Goal: Transaction & Acquisition: Purchase product/service

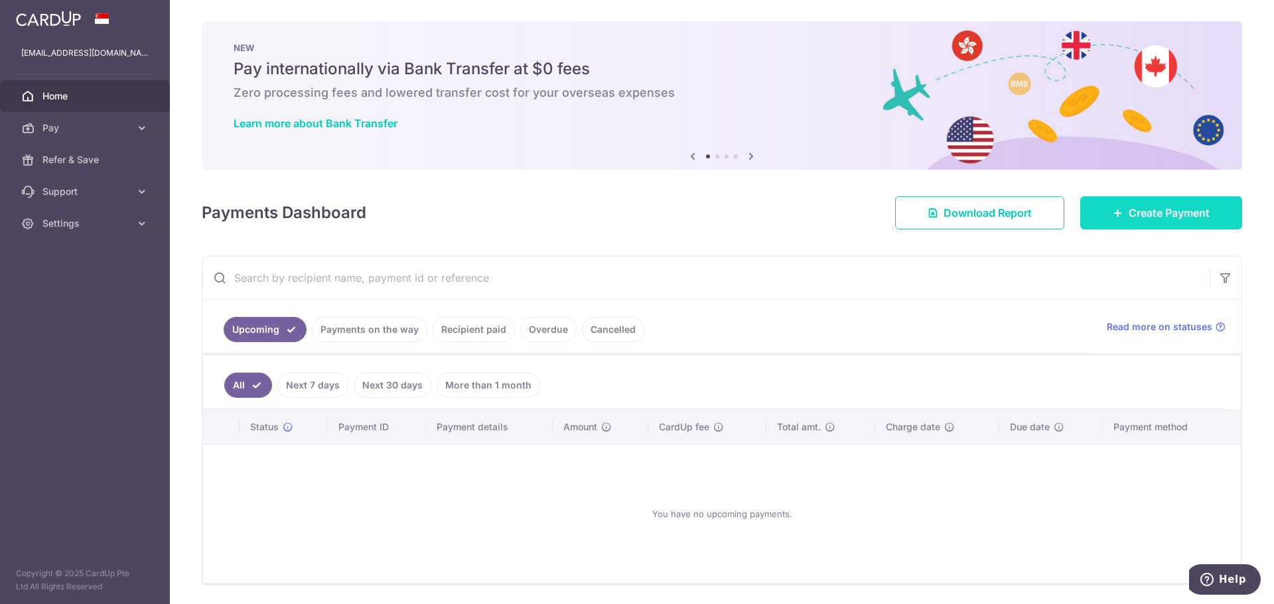
click at [1140, 210] on span "Create Payment" at bounding box center [1169, 213] width 81 height 16
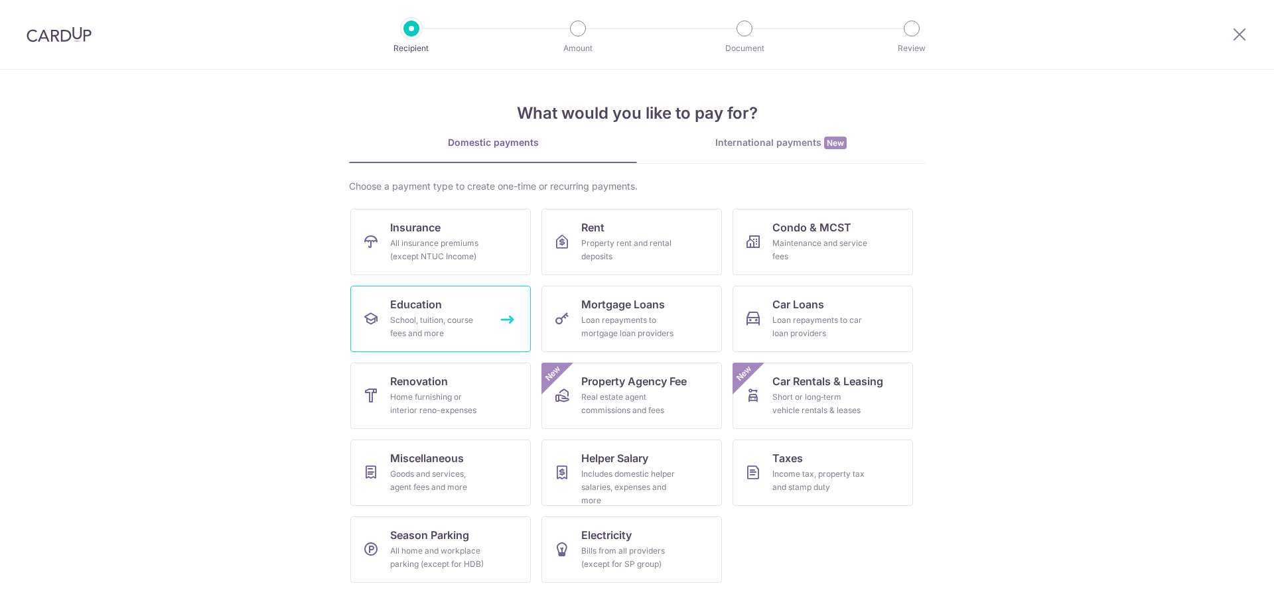
click at [459, 325] on div "School, tuition, course fees and more" at bounding box center [438, 327] width 96 height 27
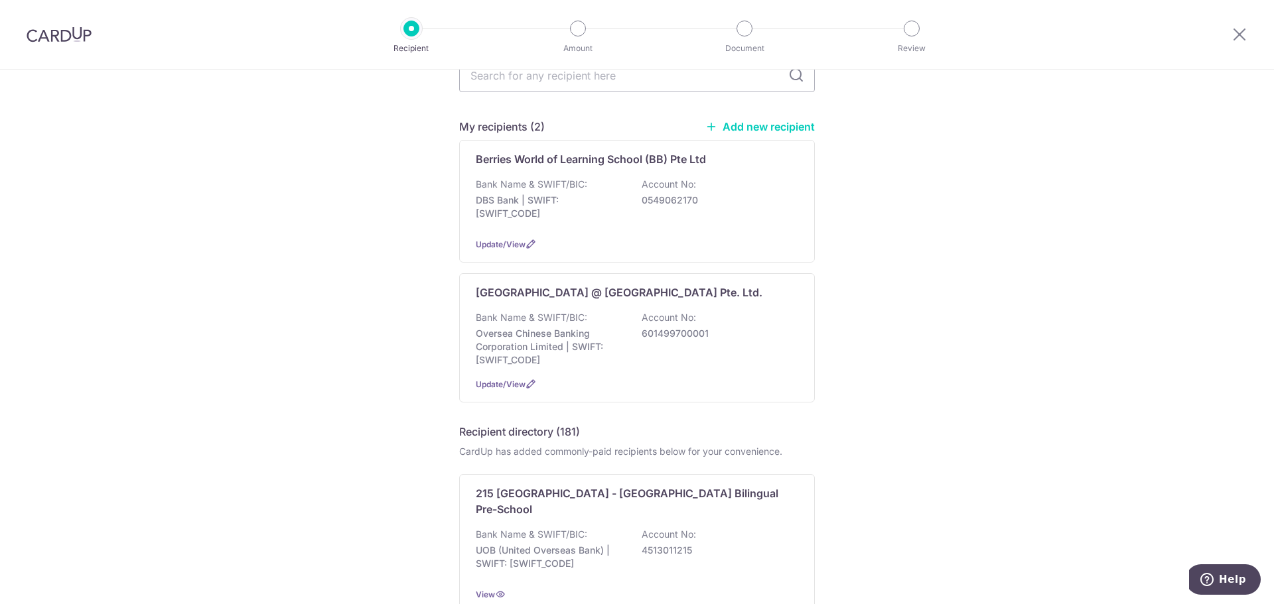
scroll to position [66, 0]
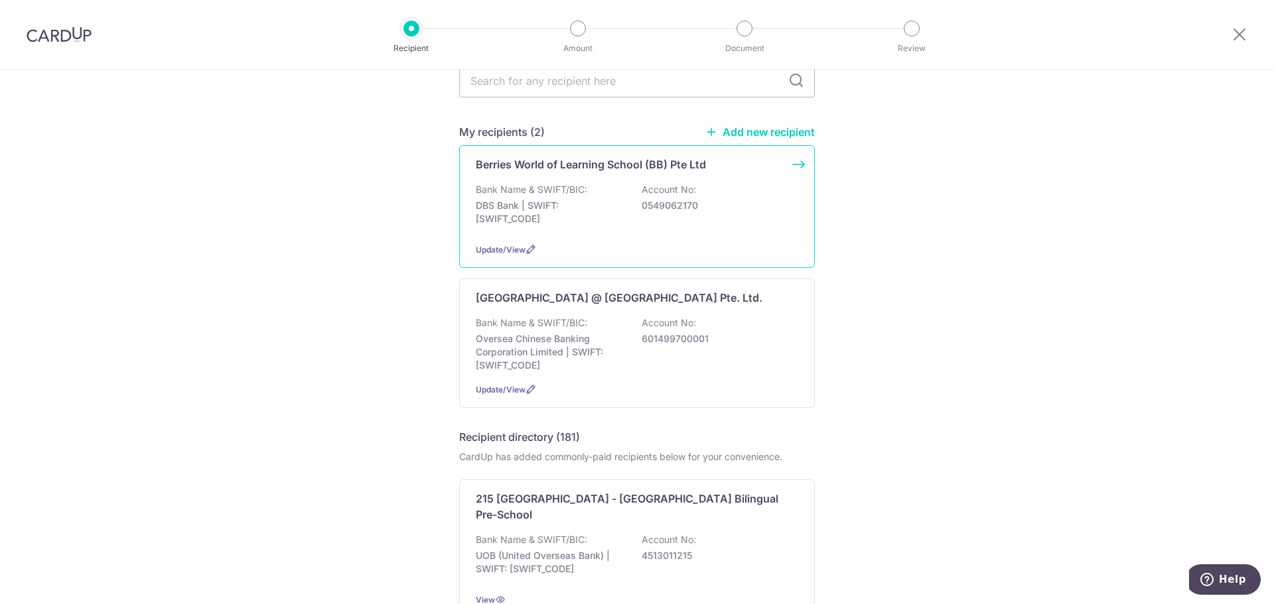
click at [641, 220] on div "Bank Name & SWIFT/BIC: DBS Bank | SWIFT: DBSSSGSGXXX Account No: 0549062170" at bounding box center [637, 207] width 322 height 49
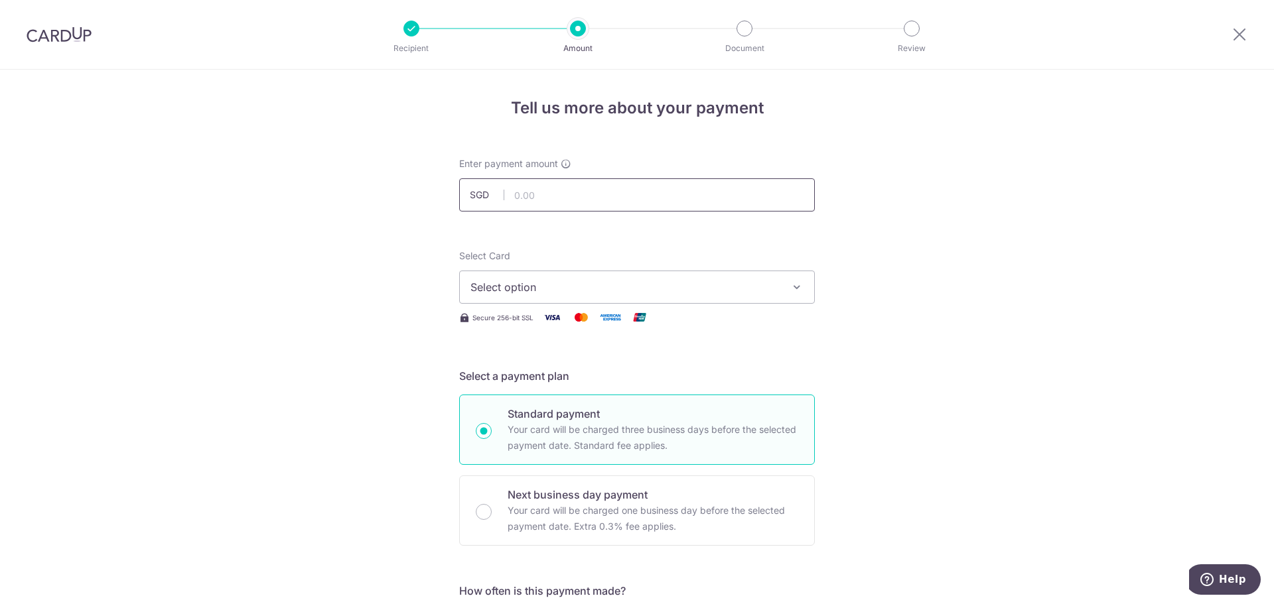
click at [569, 195] on input "text" at bounding box center [637, 194] width 356 height 33
type input "959.20"
click at [602, 275] on button "Select option" at bounding box center [637, 287] width 356 height 33
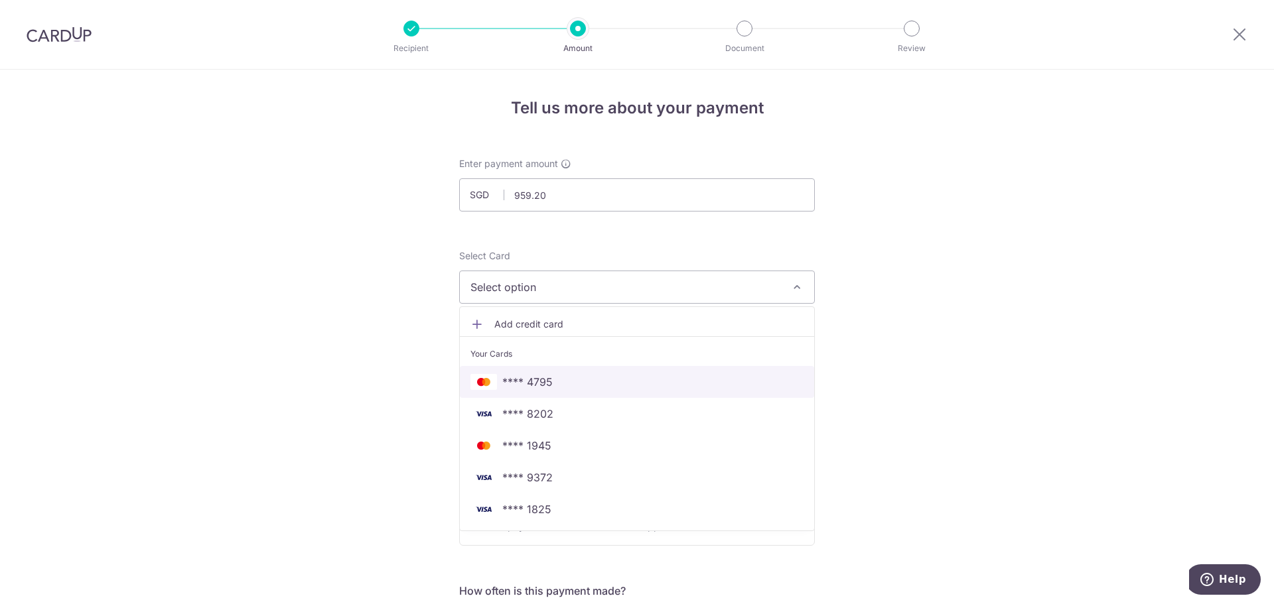
click at [618, 381] on span "**** 4795" at bounding box center [636, 382] width 333 height 16
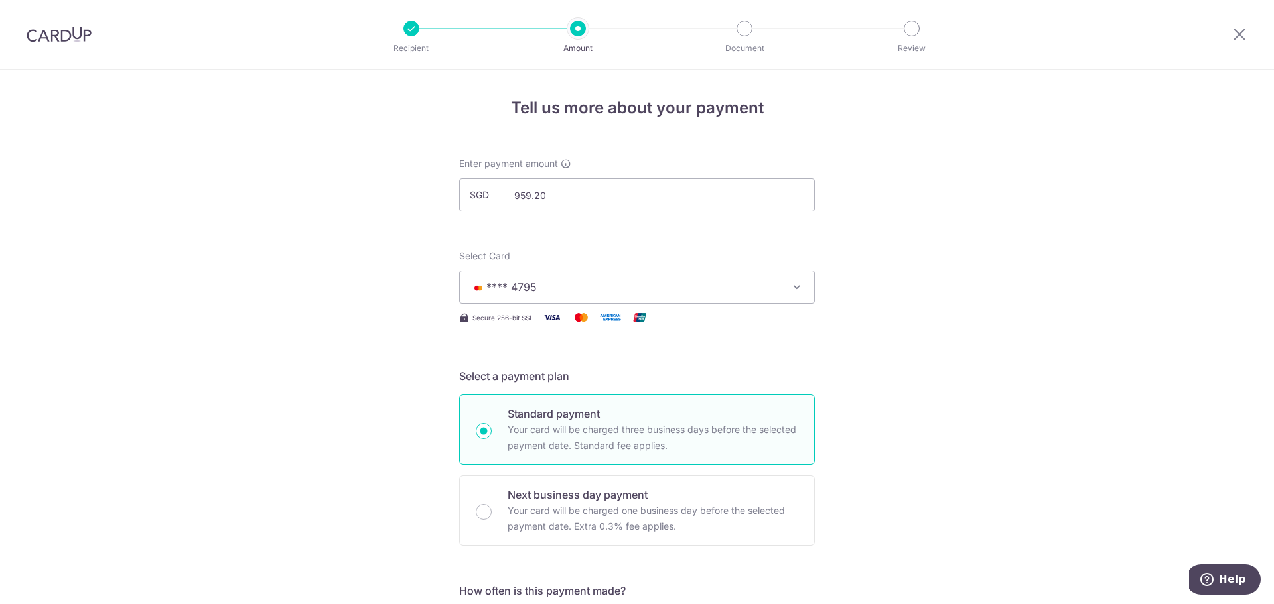
click at [801, 376] on h5 "Select a payment plan" at bounding box center [637, 376] width 356 height 16
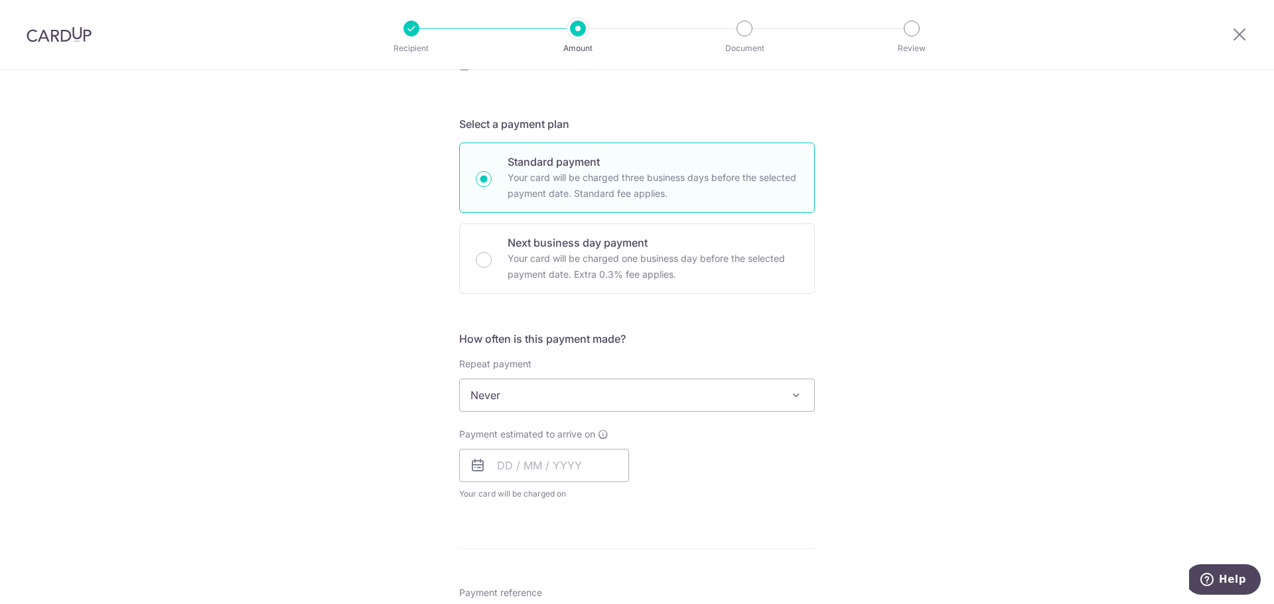
scroll to position [265, 0]
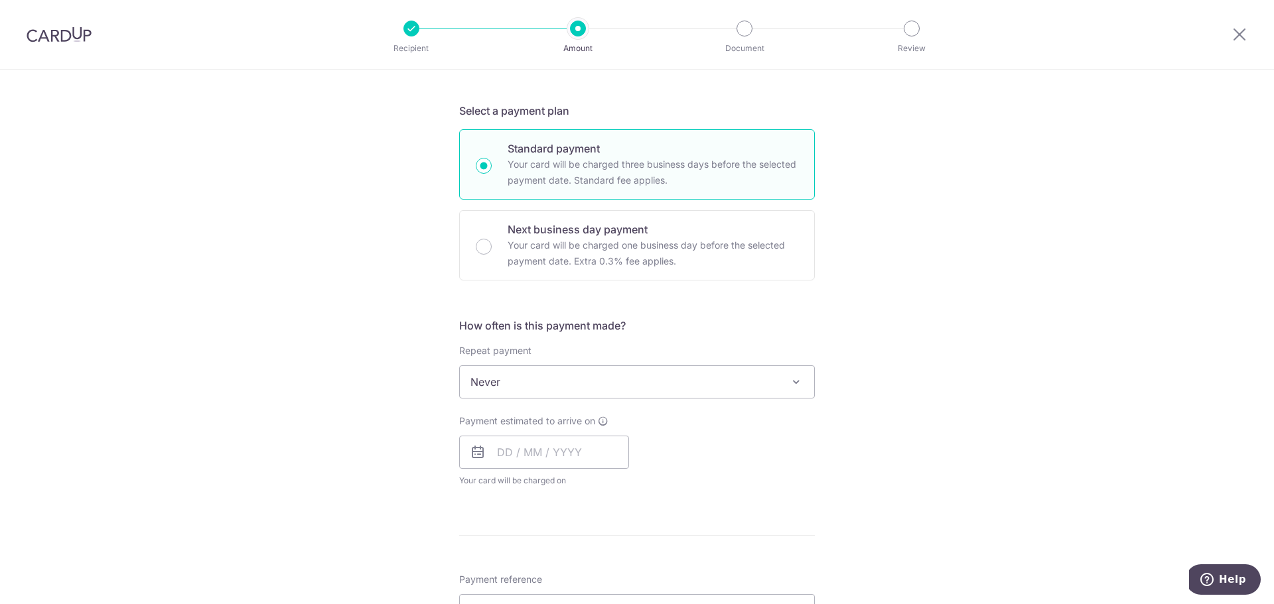
click at [613, 389] on span "Never" at bounding box center [637, 382] width 354 height 32
click at [581, 448] on input "text" at bounding box center [544, 452] width 170 height 33
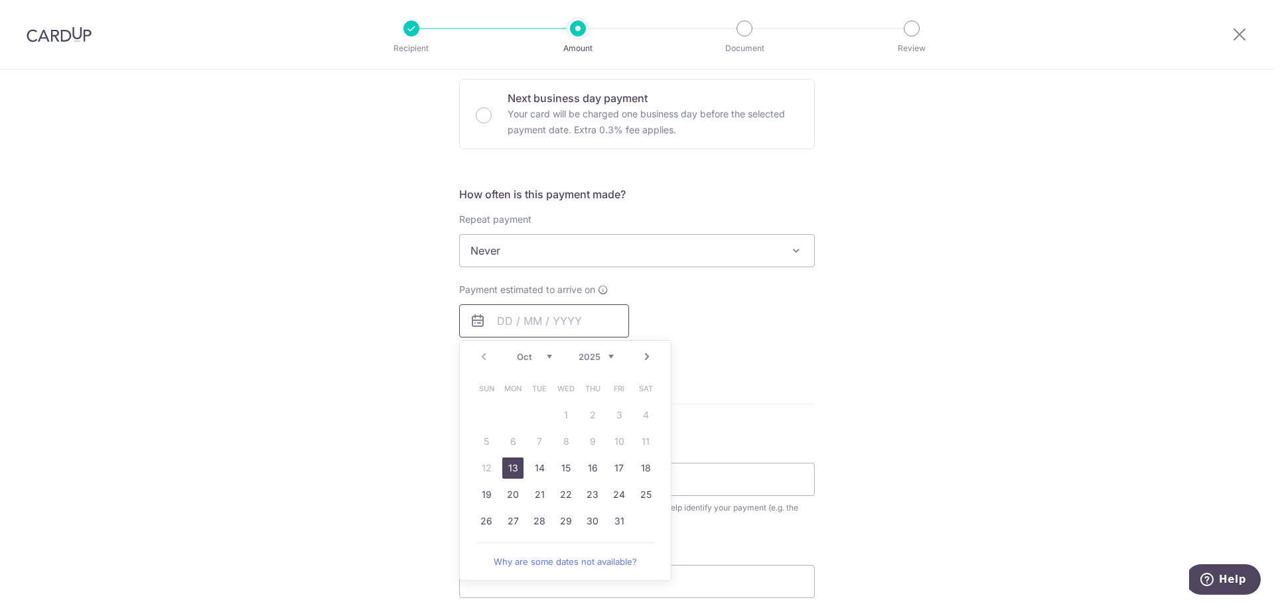
scroll to position [398, 0]
click at [514, 466] on link "13" at bounding box center [512, 466] width 21 height 21
type input "13/10/2025"
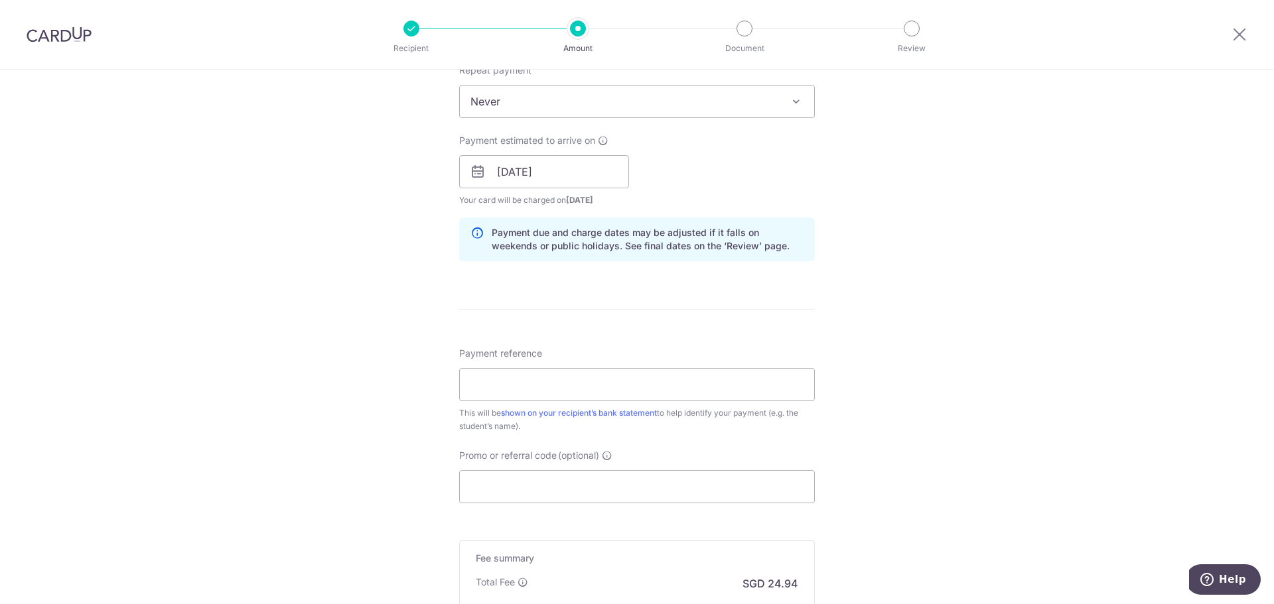
scroll to position [597, 0]
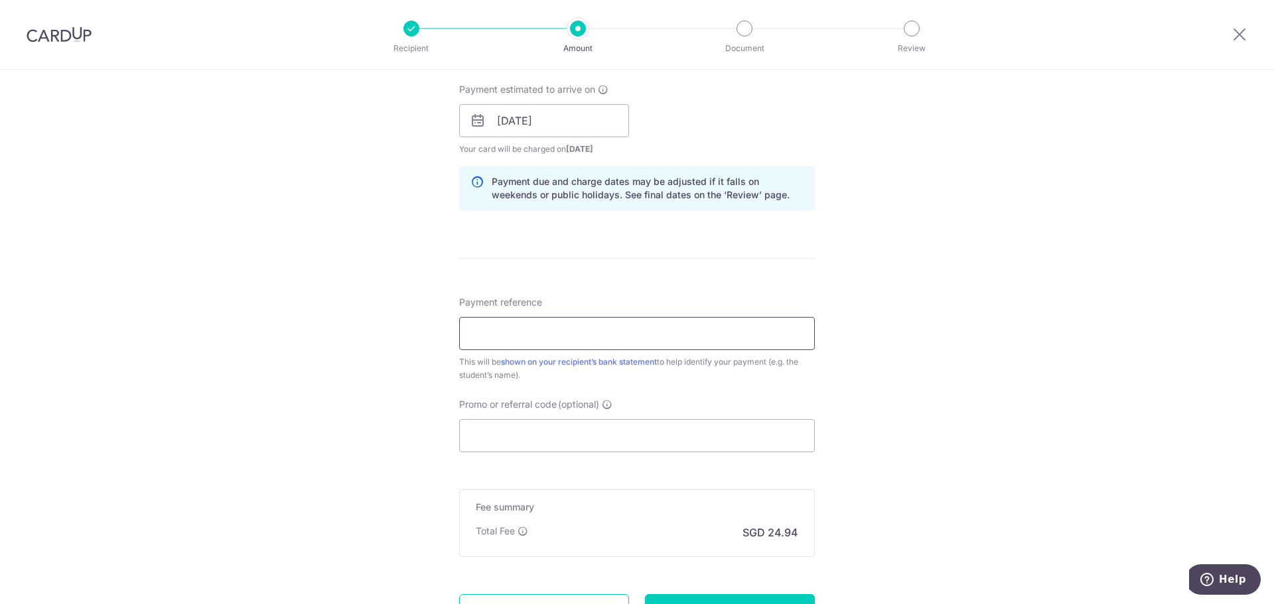
click at [595, 336] on input "Payment reference" at bounding box center [637, 333] width 356 height 33
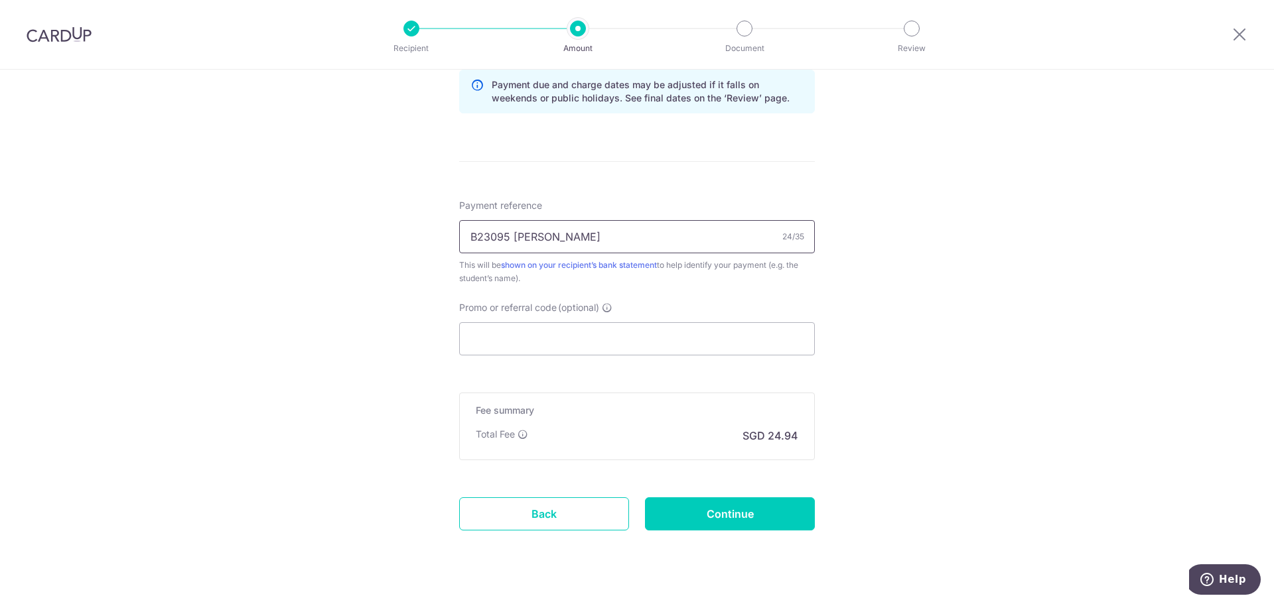
scroll to position [720, 0]
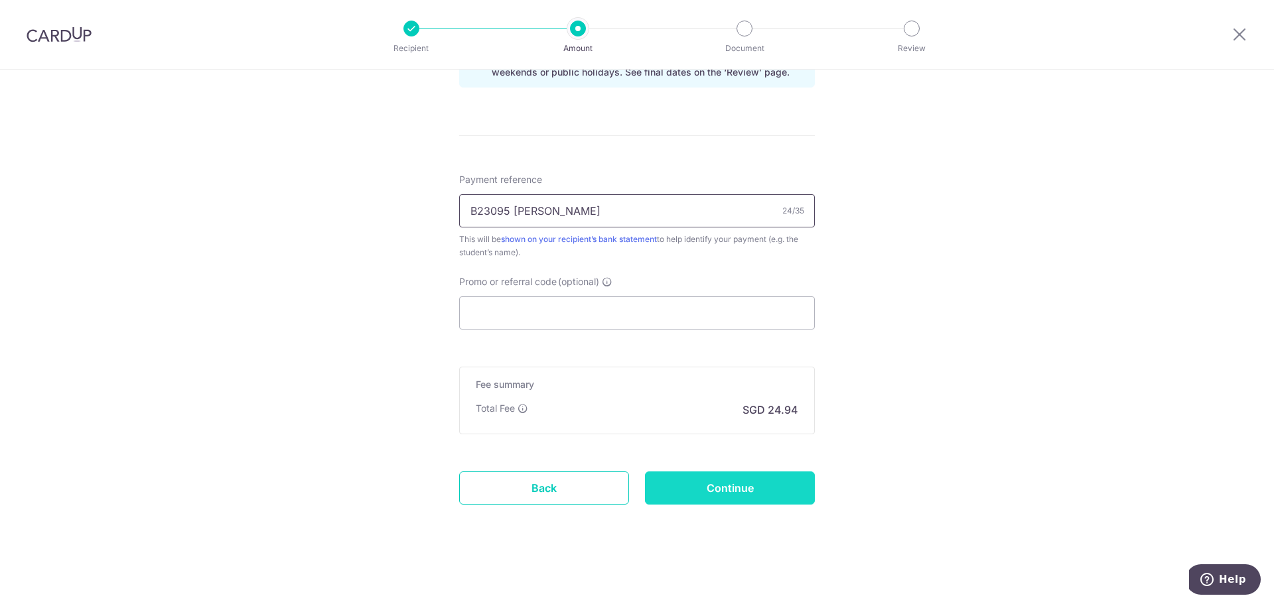
type input "B23095 Bruce Emmeth Chua"
click at [721, 485] on input "Continue" at bounding box center [730, 488] width 170 height 33
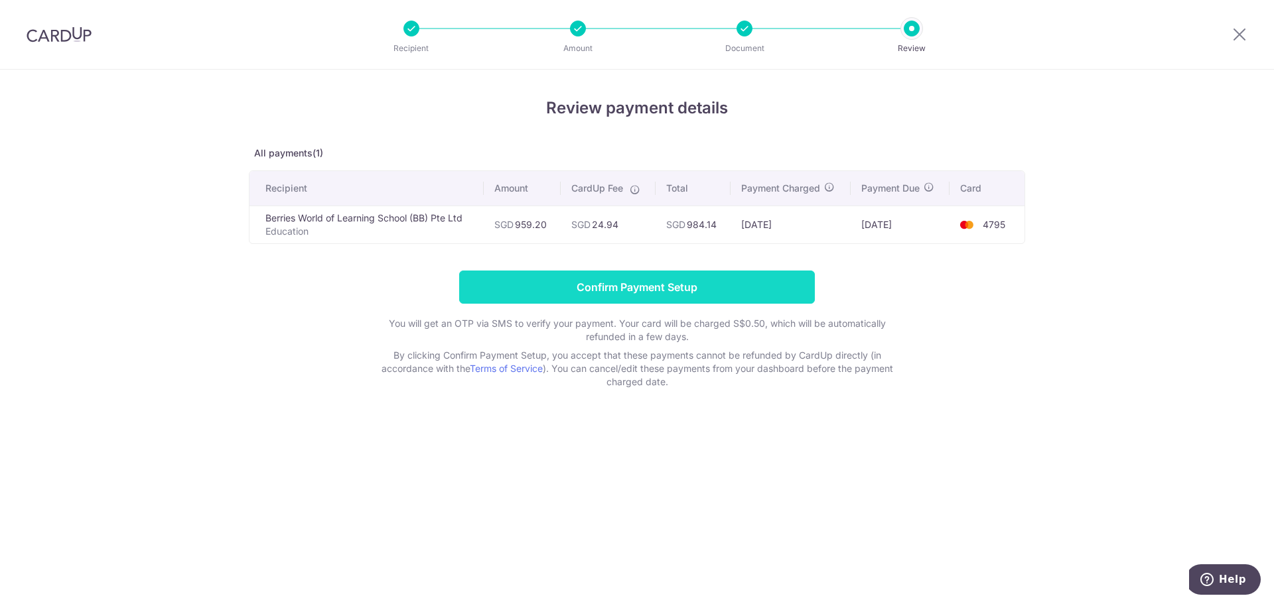
click at [663, 286] on input "Confirm Payment Setup" at bounding box center [637, 287] width 356 height 33
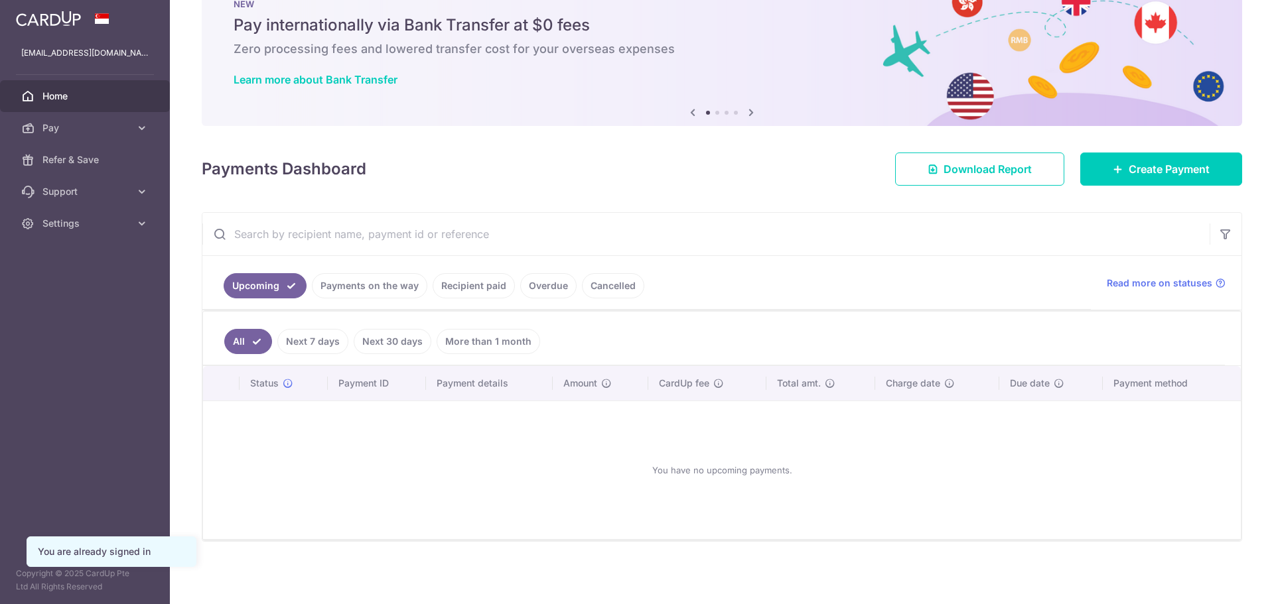
click at [386, 287] on link "Payments on the way" at bounding box center [369, 285] width 115 height 25
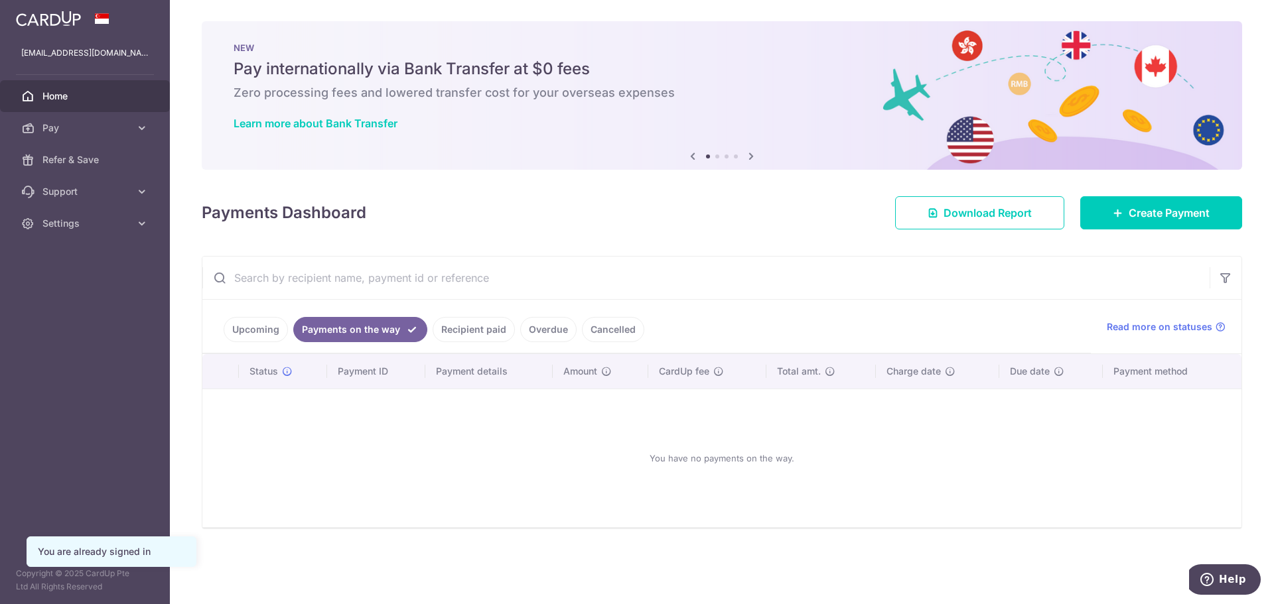
click at [484, 325] on link "Recipient paid" at bounding box center [474, 329] width 82 height 25
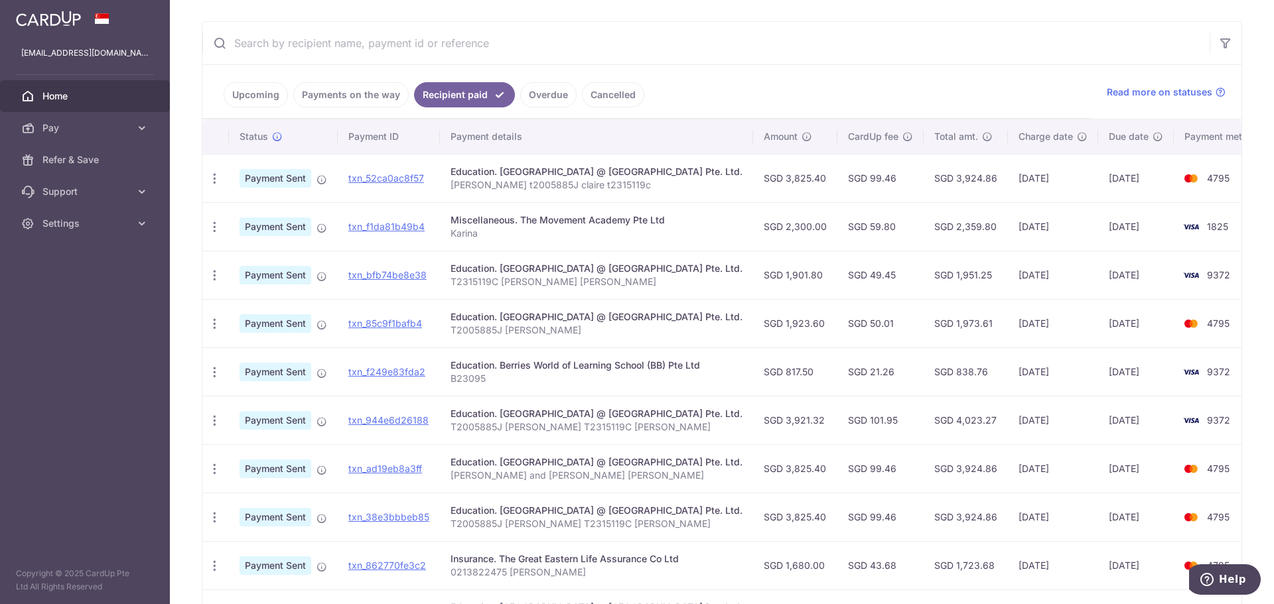
scroll to position [232, 0]
click at [565, 94] on link "Overdue" at bounding box center [548, 97] width 56 height 25
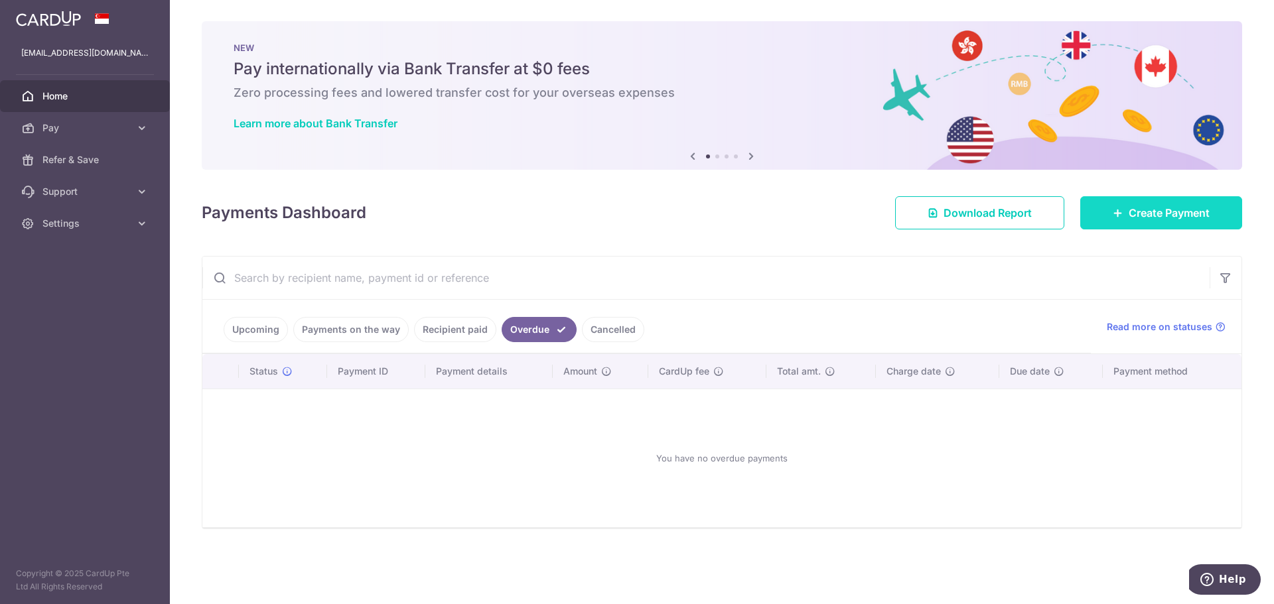
click at [1142, 212] on span "Create Payment" at bounding box center [1169, 213] width 81 height 16
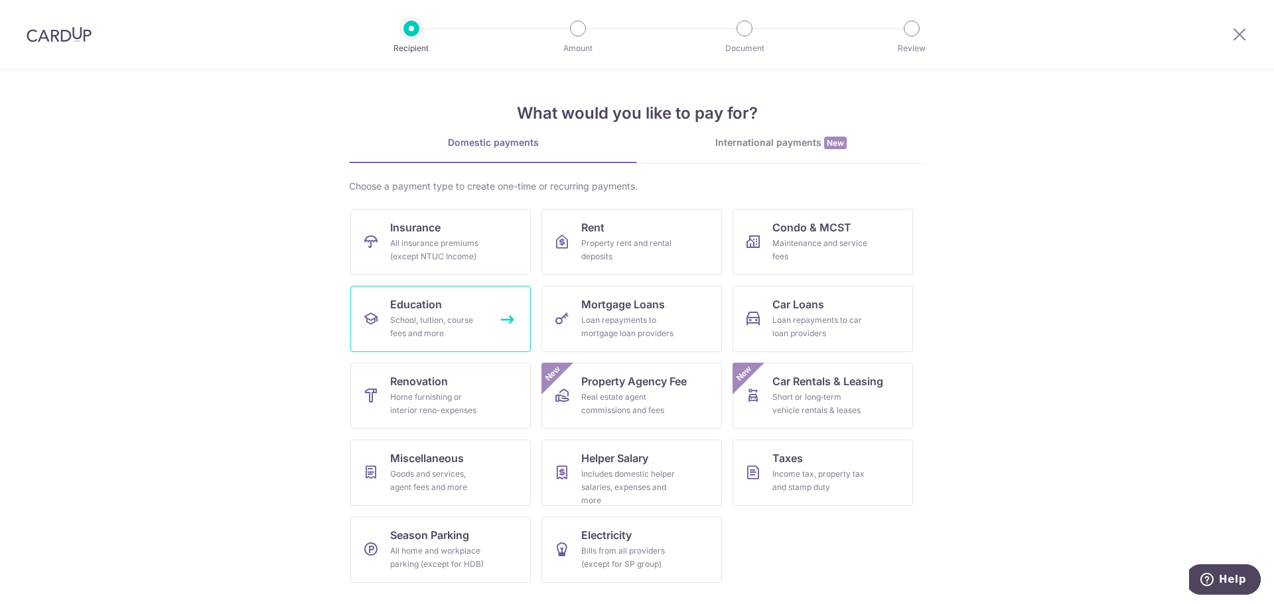
click at [437, 322] on div "School, tuition, course fees and more" at bounding box center [438, 327] width 96 height 27
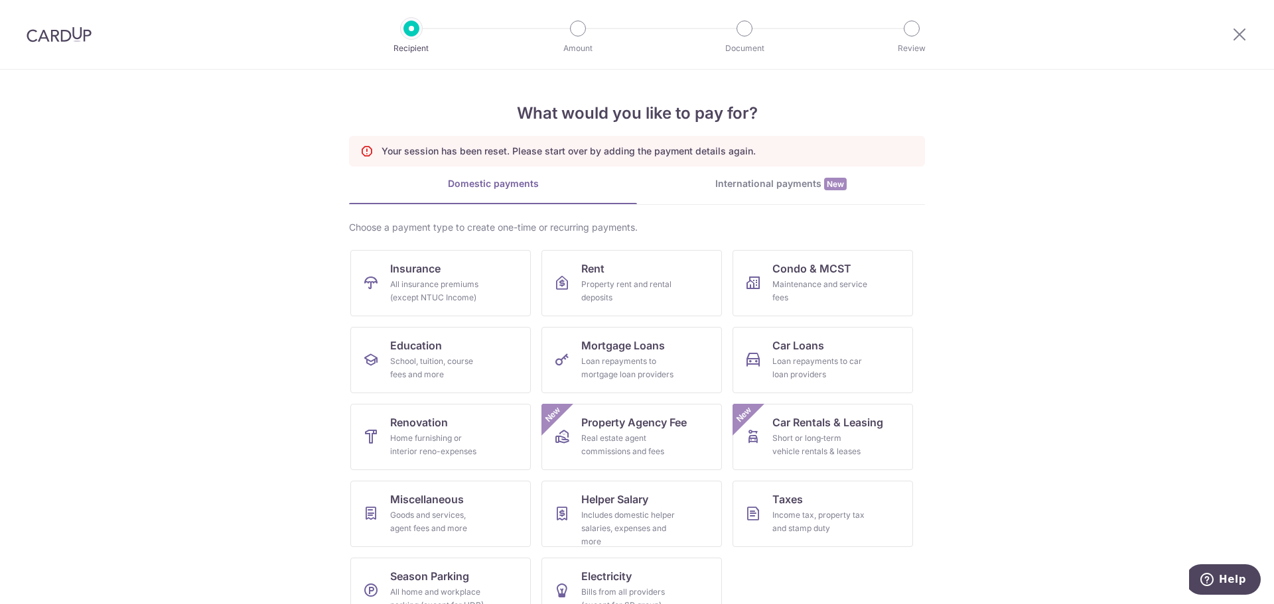
click at [81, 29] on img at bounding box center [59, 35] width 65 height 16
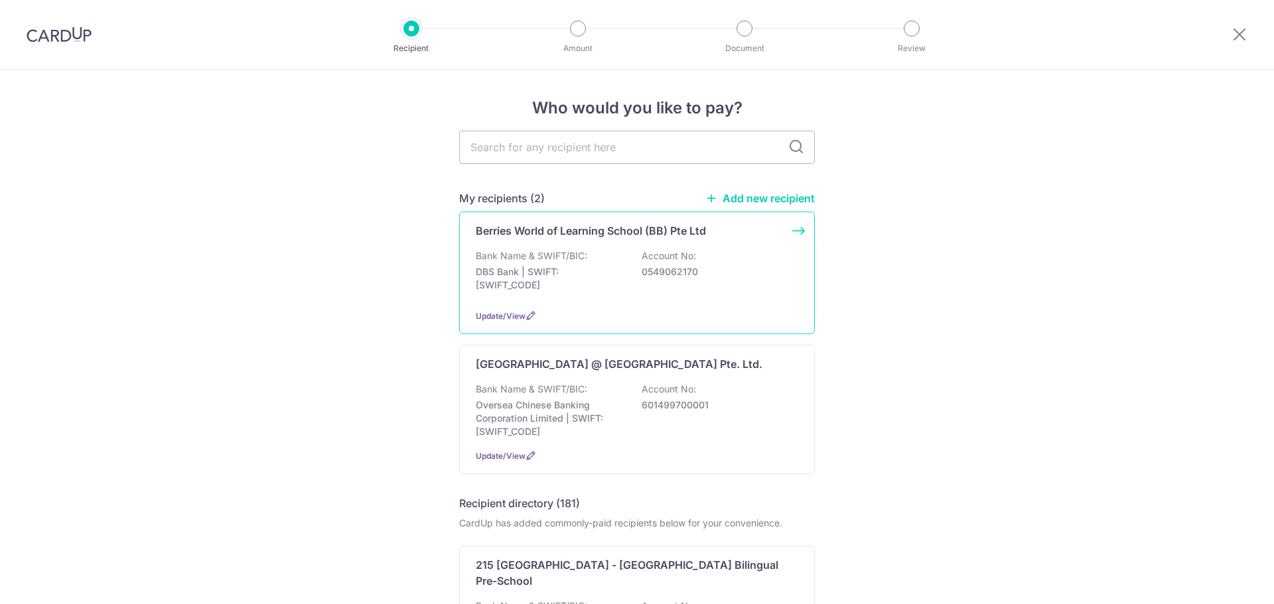
click at [590, 283] on p "DBS Bank | SWIFT: [SWIFT_CODE]" at bounding box center [550, 278] width 149 height 27
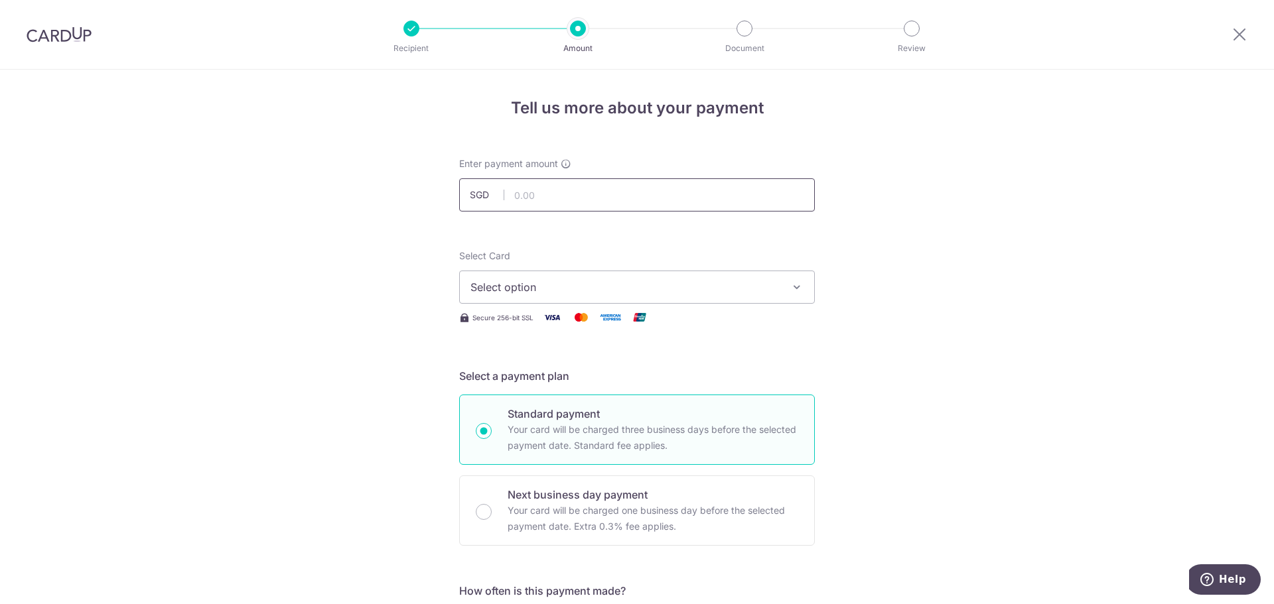
click at [616, 199] on input "text" at bounding box center [637, 194] width 356 height 33
drag, startPoint x: 612, startPoint y: 209, endPoint x: 598, endPoint y: 263, distance: 56.2
type input "959.20"
click at [600, 279] on button "Select option" at bounding box center [637, 287] width 356 height 33
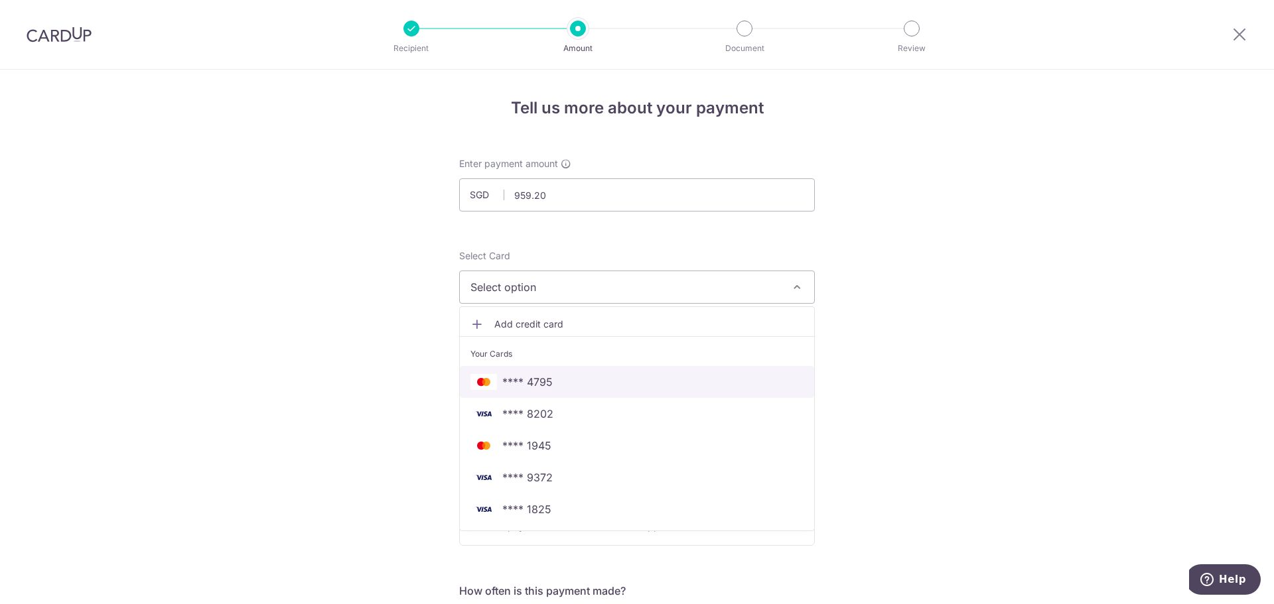
click at [603, 379] on span "**** 4795" at bounding box center [636, 382] width 333 height 16
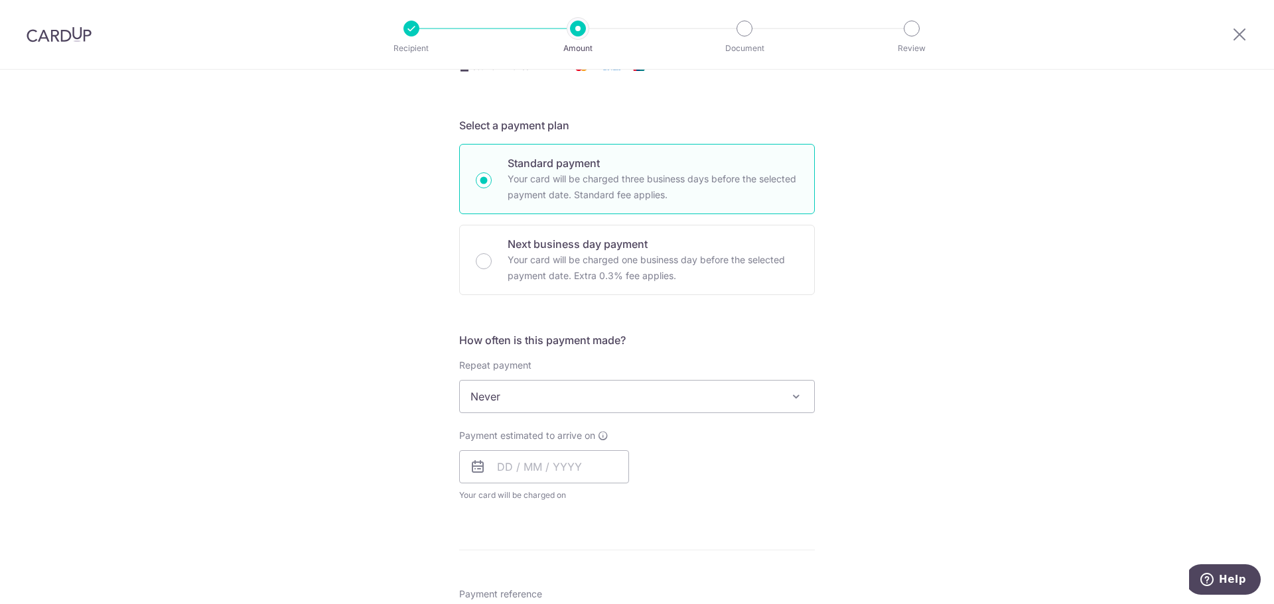
scroll to position [265, 0]
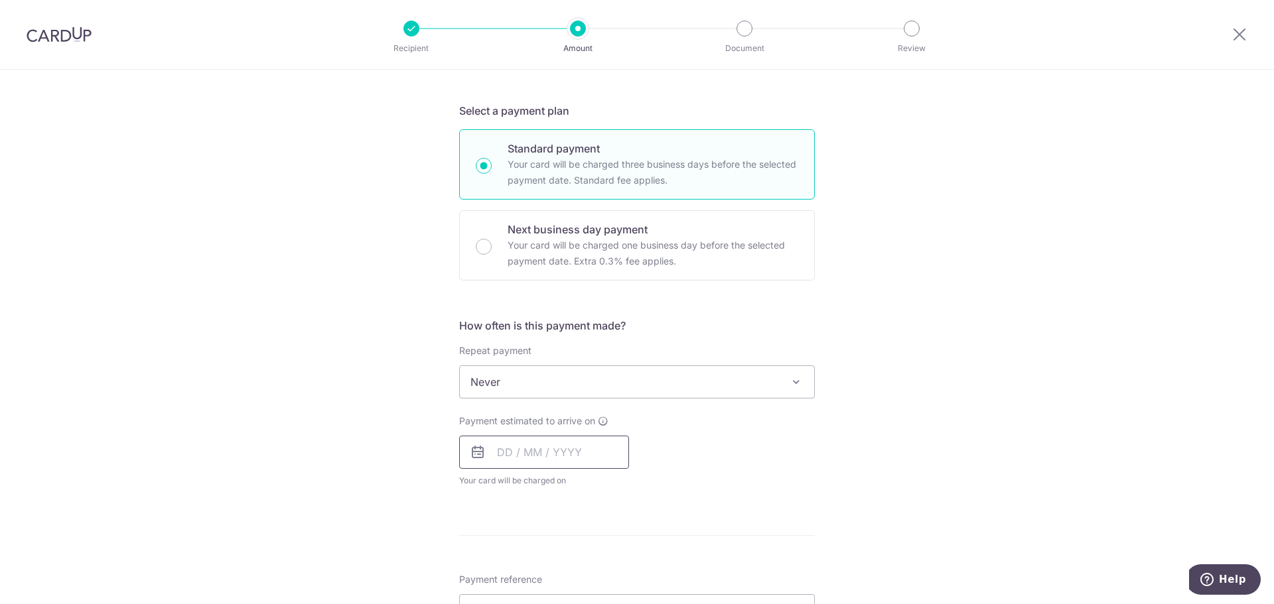
click at [561, 446] on input "text" at bounding box center [544, 452] width 170 height 33
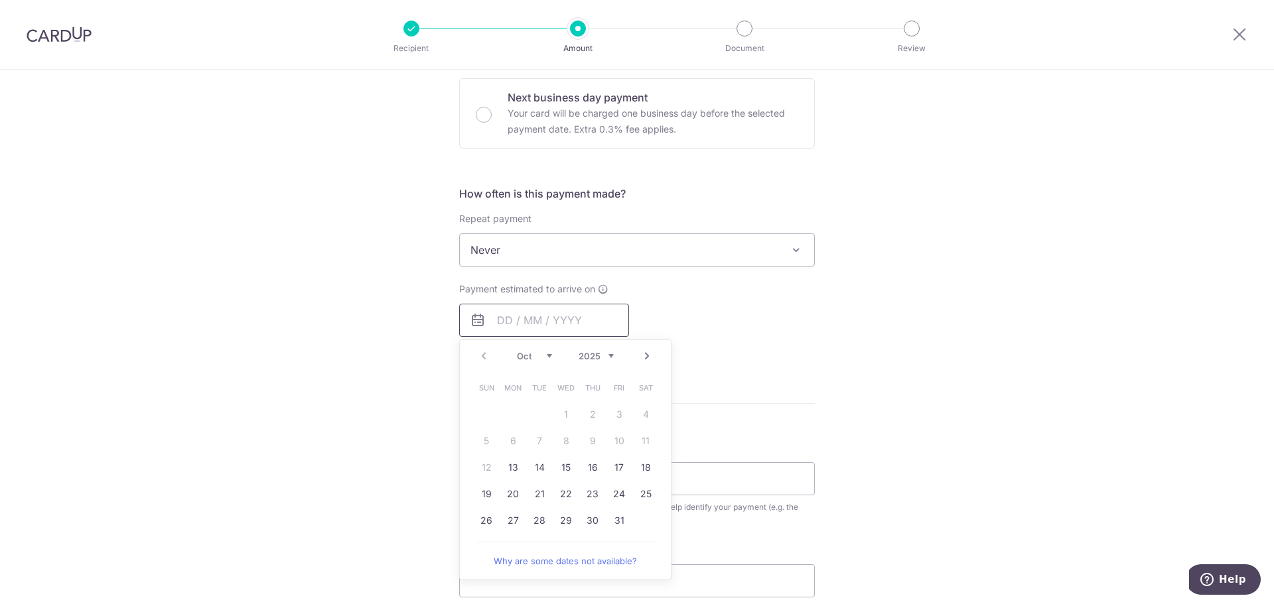
scroll to position [398, 0]
click at [513, 472] on link "13" at bounding box center [512, 466] width 21 height 21
type input "[DATE]"
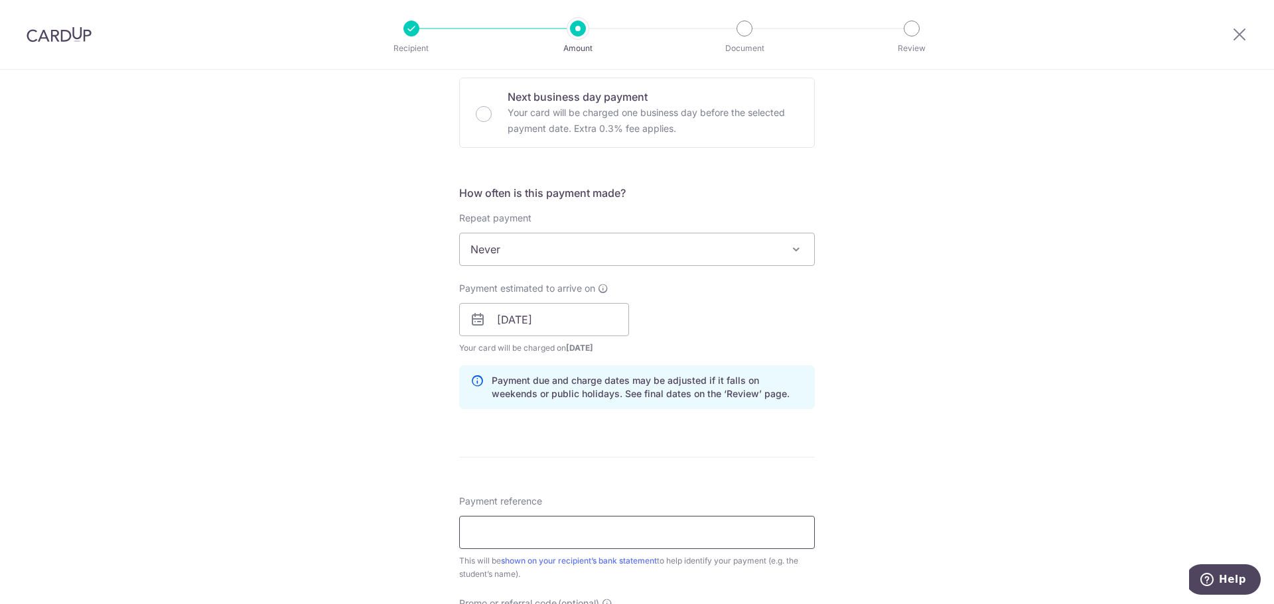
click at [547, 520] on input "Payment reference" at bounding box center [637, 532] width 356 height 33
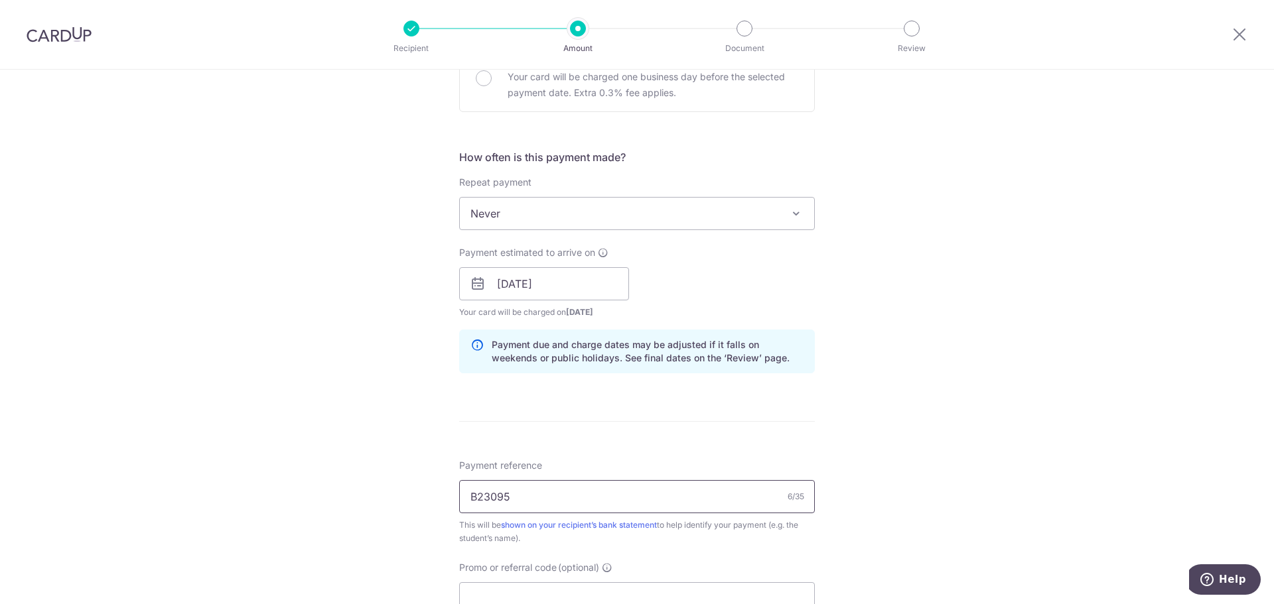
scroll to position [663, 0]
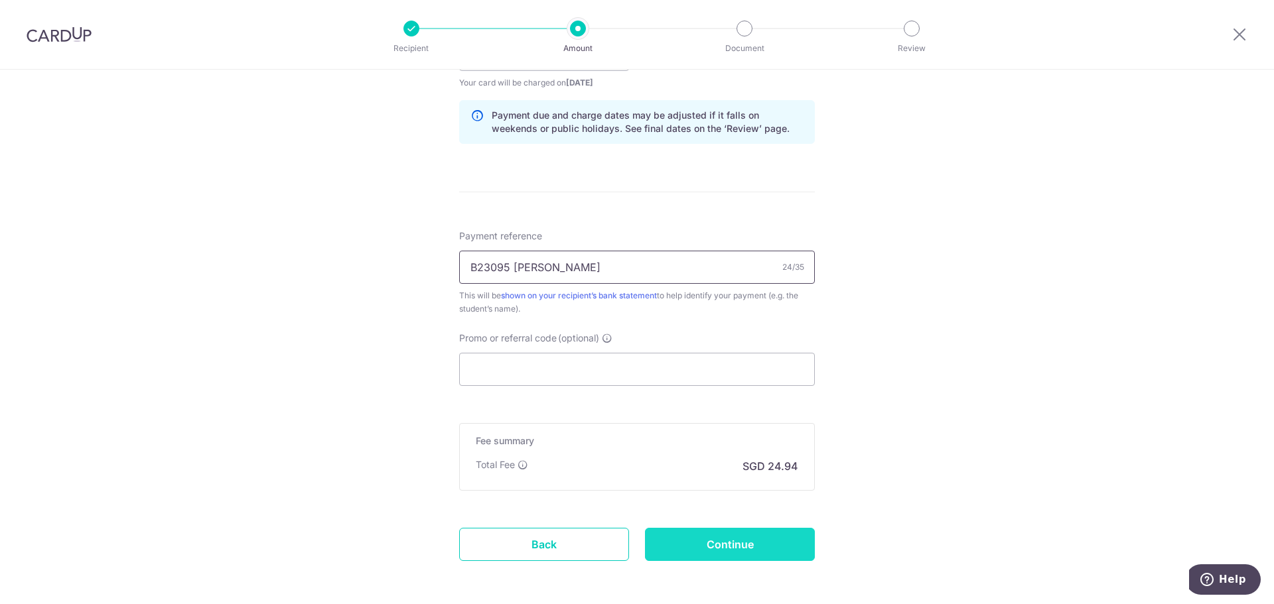
type input "B23095 Bruce Emmeth Chua"
click at [710, 534] on input "Continue" at bounding box center [730, 544] width 170 height 33
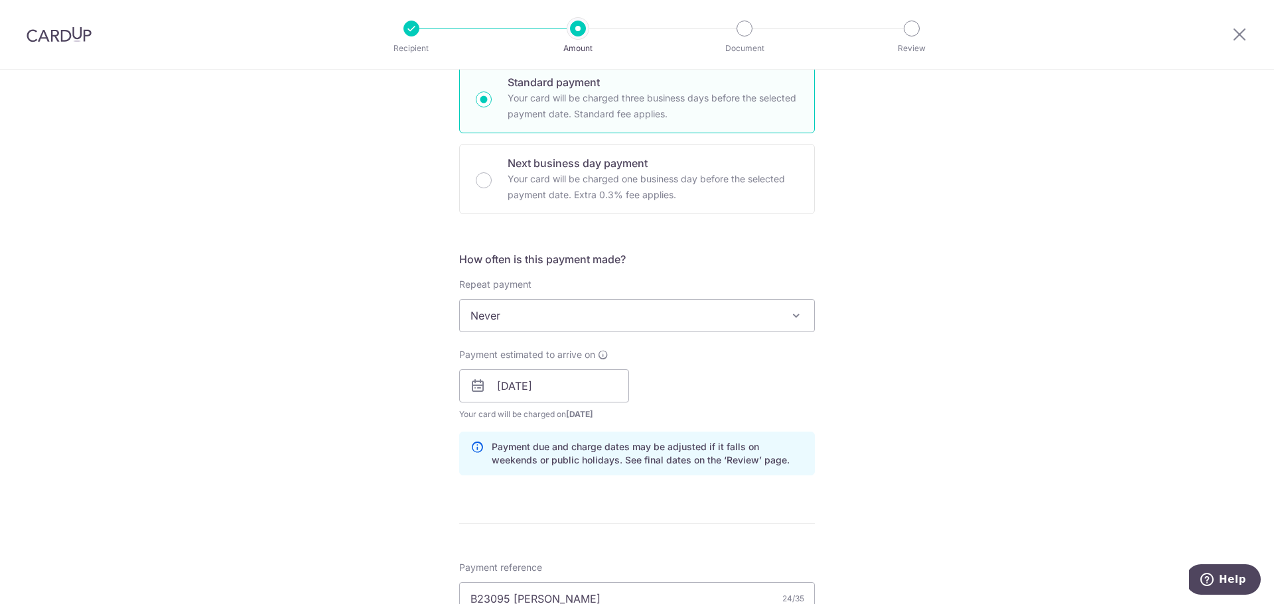
scroll to position [312, 0]
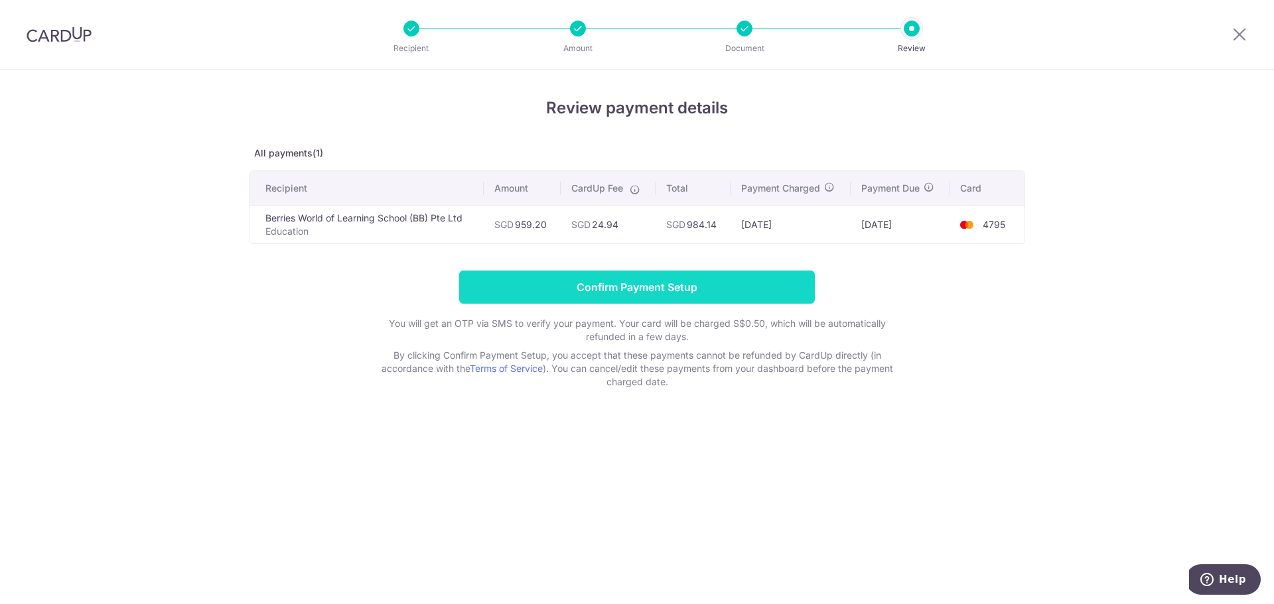
click at [767, 283] on input "Confirm Payment Setup" at bounding box center [637, 287] width 356 height 33
